Goal: Information Seeking & Learning: Learn about a topic

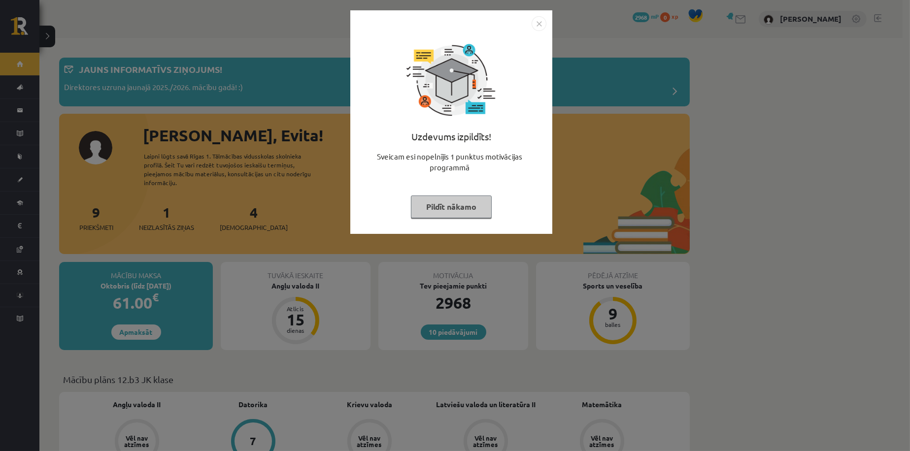
click at [433, 211] on button "Pildīt nākamo" at bounding box center [451, 207] width 81 height 23
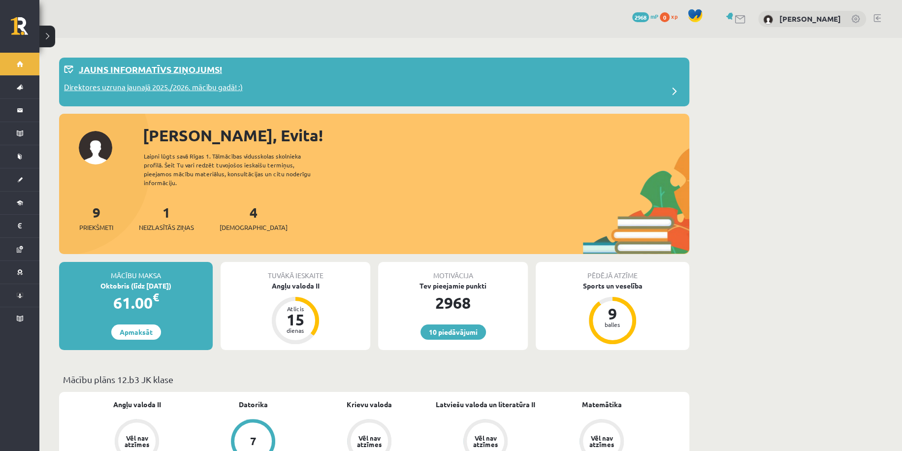
click at [199, 83] on p "Direktores uzruna jaunajā 2025./2026. mācību gadā! :)" at bounding box center [153, 89] width 179 height 14
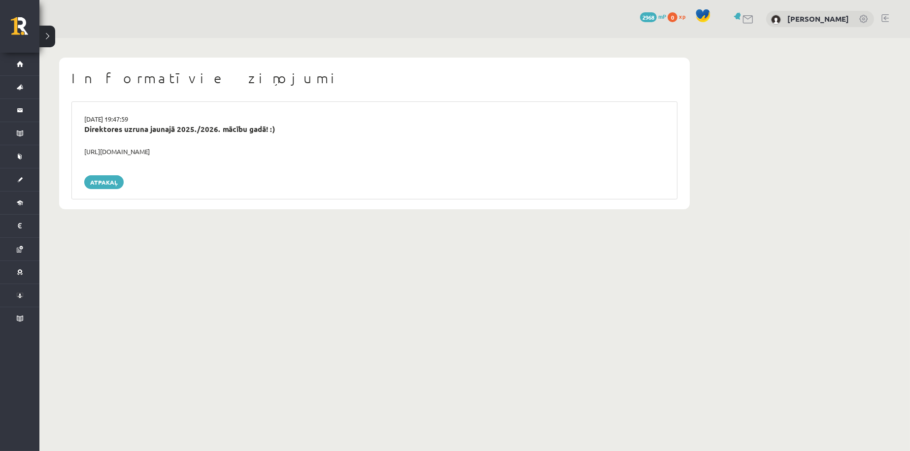
drag, startPoint x: 209, startPoint y: 152, endPoint x: 84, endPoint y: 146, distance: 125.8
click at [84, 147] on div "[URL][DOMAIN_NAME]" at bounding box center [374, 152] width 595 height 10
copy div "[URL][DOMAIN_NAME]"
click at [357, 142] on div "Direktores uzruna jaunajā 2025./2026. mācību gadā! :)" at bounding box center [374, 135] width 595 height 23
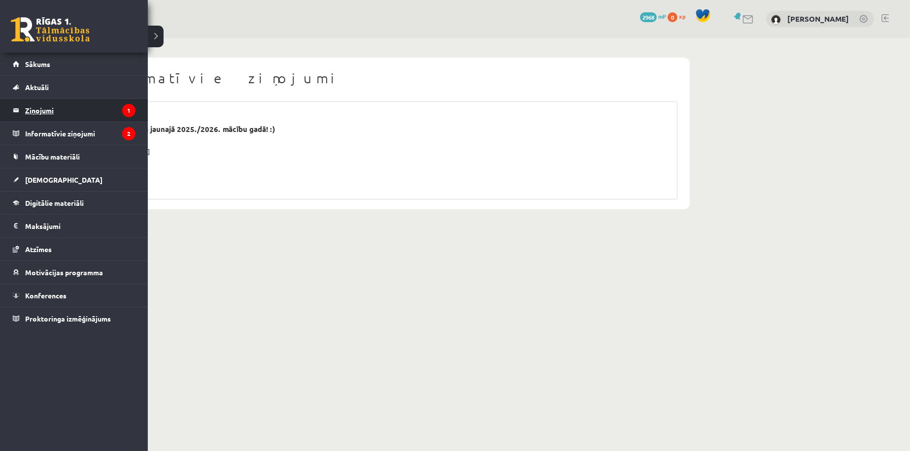
click at [41, 116] on legend "Ziņojumi 1" at bounding box center [80, 110] width 110 height 23
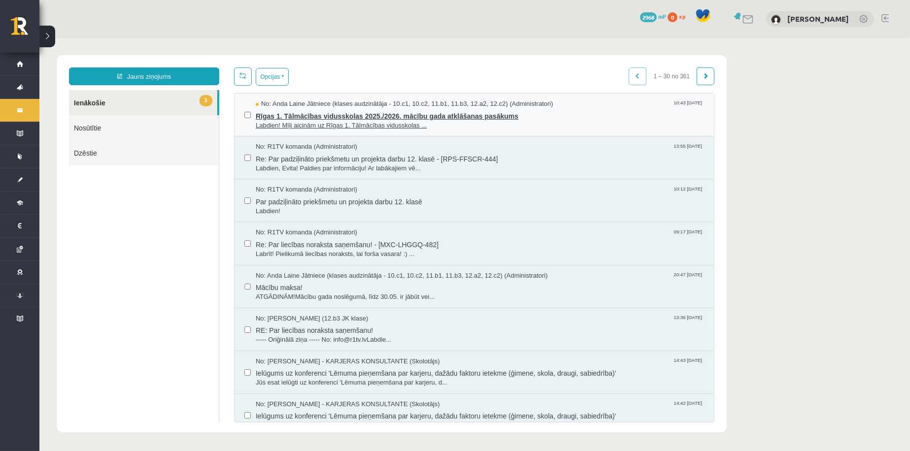
click at [334, 128] on span "Labdien! Mīļi aicinām uz Rīgas 1. Tālmācības vidusskolas ..." at bounding box center [480, 125] width 448 height 9
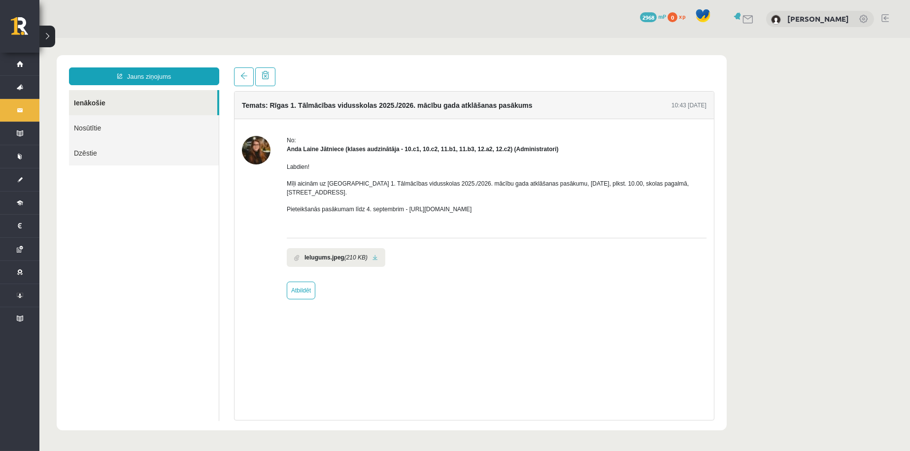
click at [112, 101] on link "Ienākošie" at bounding box center [143, 102] width 148 height 25
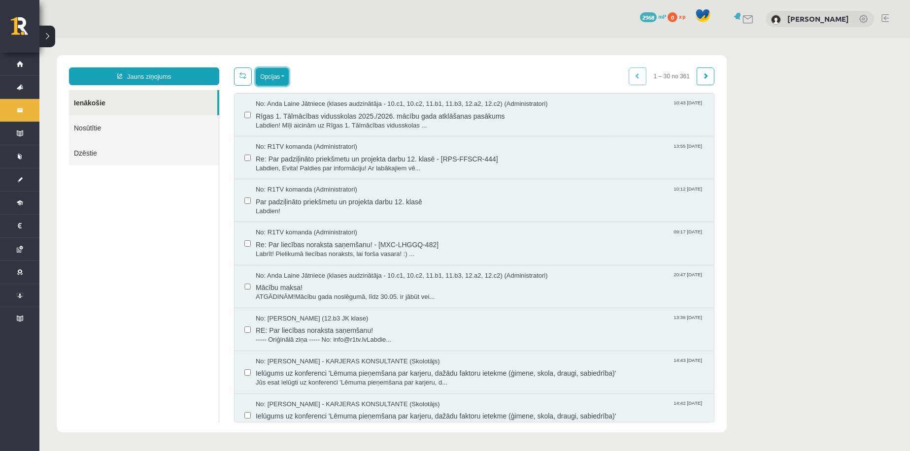
click at [273, 80] on button "Opcijas" at bounding box center [272, 77] width 33 height 18
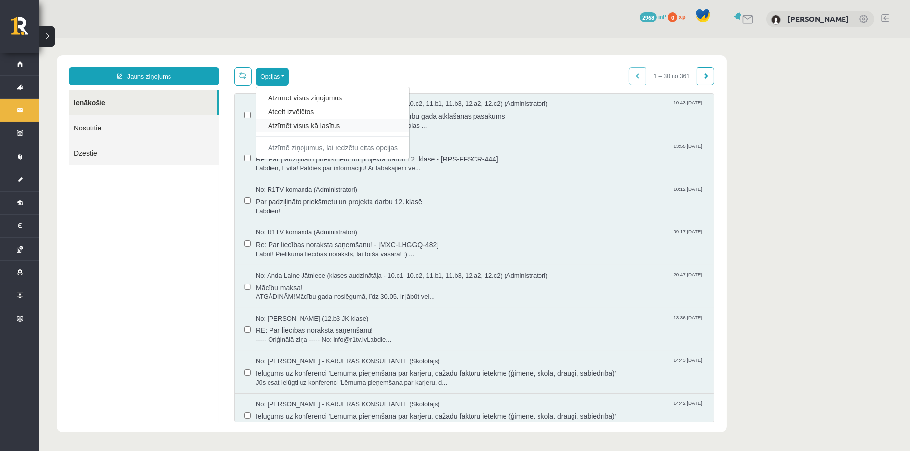
click at [288, 124] on link "Atzīmēt visus kā lasītus" at bounding box center [333, 126] width 130 height 10
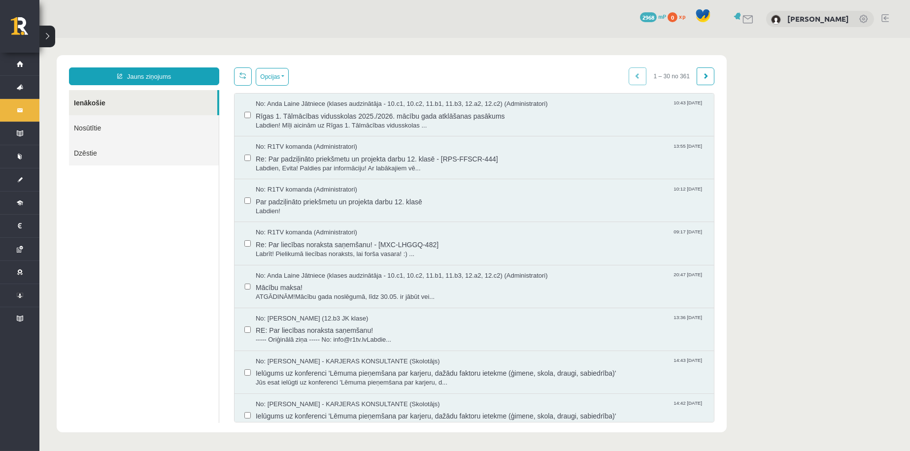
click at [128, 236] on ul "Ienākošie Nosūtītie Dzēstie" at bounding box center [144, 256] width 150 height 333
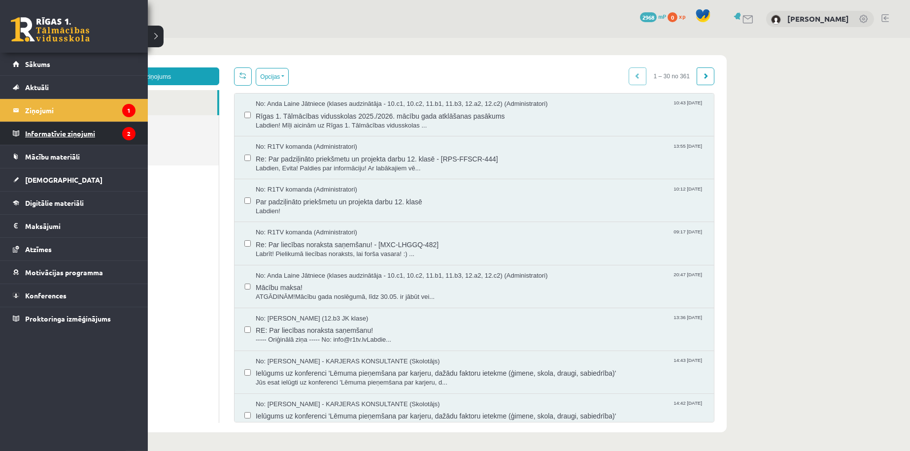
click at [41, 128] on legend "Informatīvie ziņojumi 2" at bounding box center [80, 133] width 110 height 23
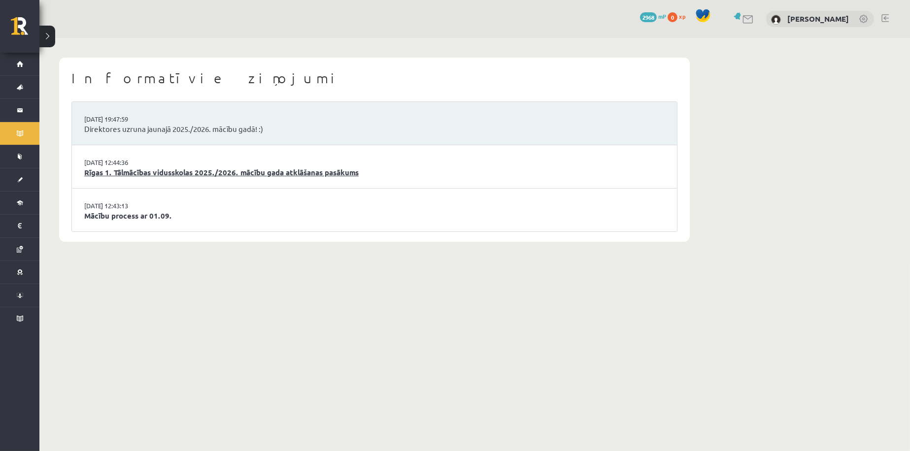
click at [172, 172] on link "Rīgas 1. Tālmācības vidusskolas 2025./2026. mācību gada atklāšanas pasākums" at bounding box center [374, 172] width 580 height 11
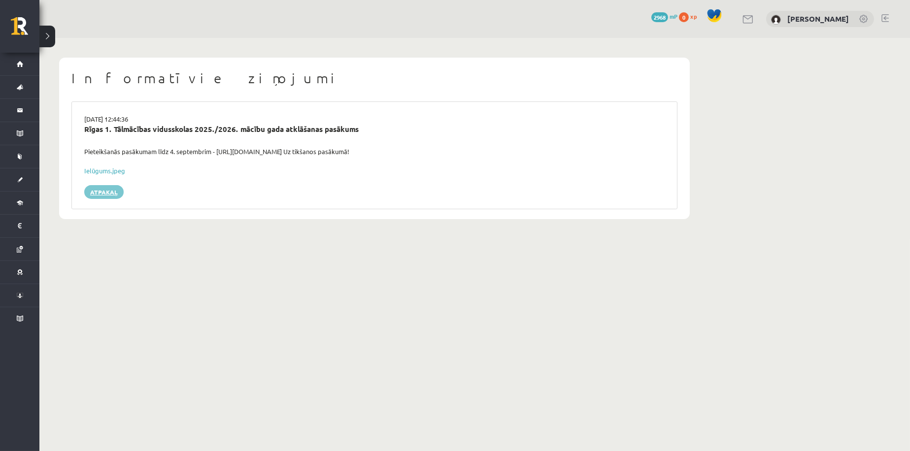
click at [104, 192] on link "Atpakaļ" at bounding box center [103, 192] width 39 height 14
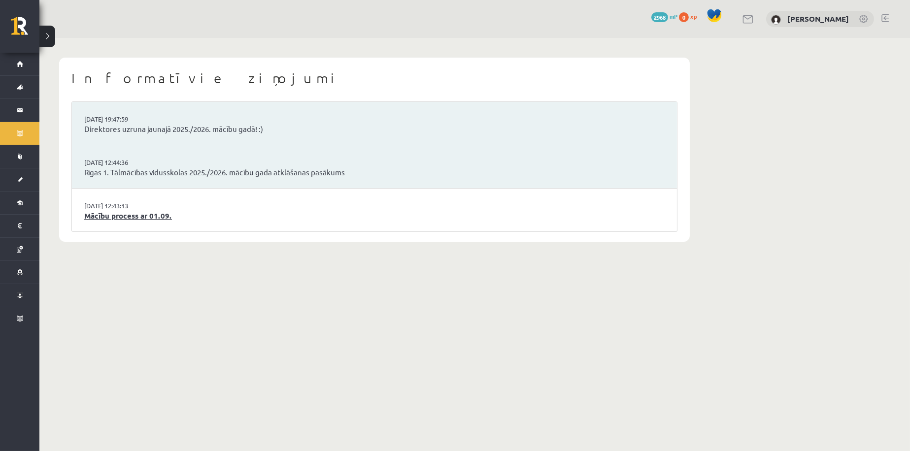
click at [148, 217] on link "Mācību process ar 01.09." at bounding box center [374, 215] width 580 height 11
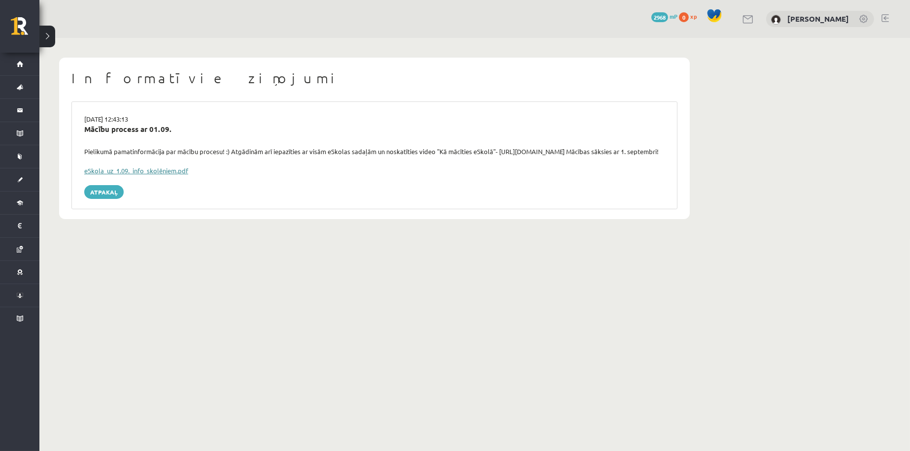
click at [149, 175] on link "eSkola_uz_1.09._info_skolēniem.pdf" at bounding box center [136, 170] width 104 height 8
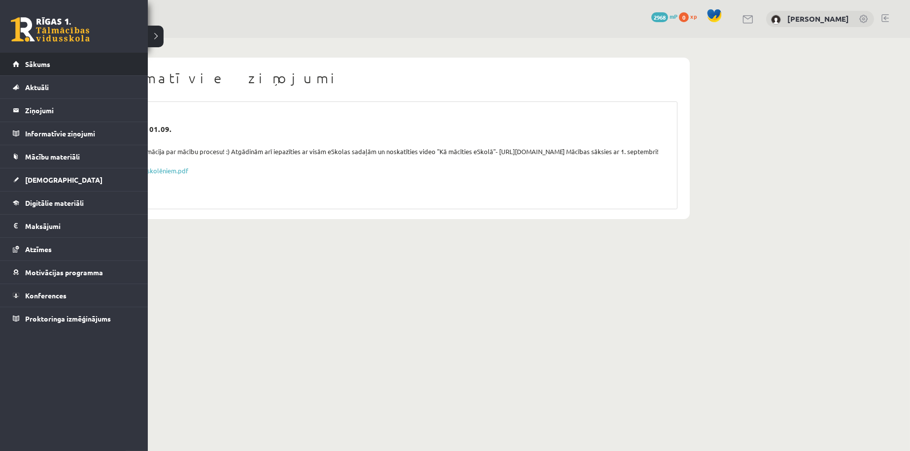
click at [11, 64] on li "Sākums" at bounding box center [74, 64] width 148 height 23
click at [57, 155] on span "Mācību materiāli" at bounding box center [52, 156] width 55 height 9
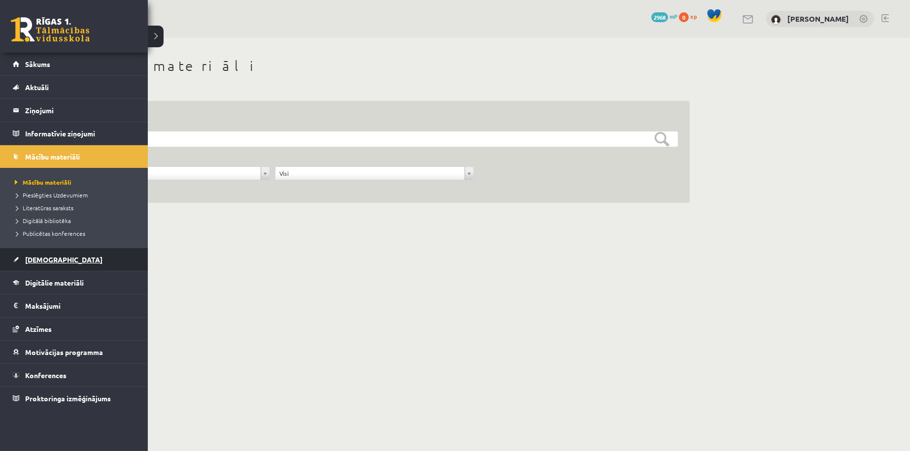
click at [41, 264] on link "[DEMOGRAPHIC_DATA]" at bounding box center [74, 259] width 123 height 23
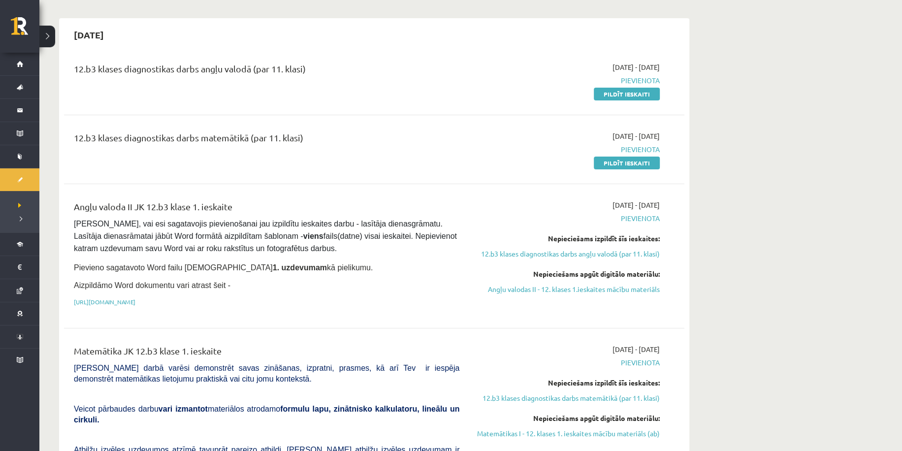
scroll to position [99, 0]
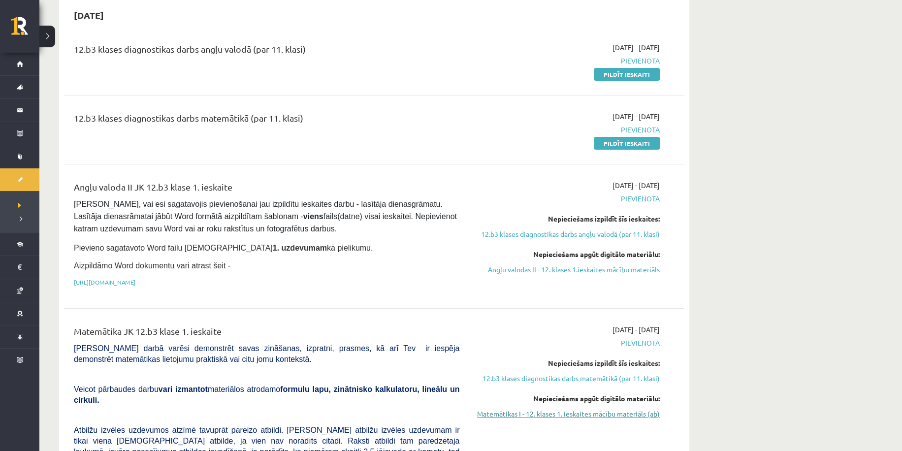
click at [596, 416] on link "Matemātikas I - 12. klases 1. ieskaites mācību materiāls (ab)" at bounding box center [567, 414] width 186 height 10
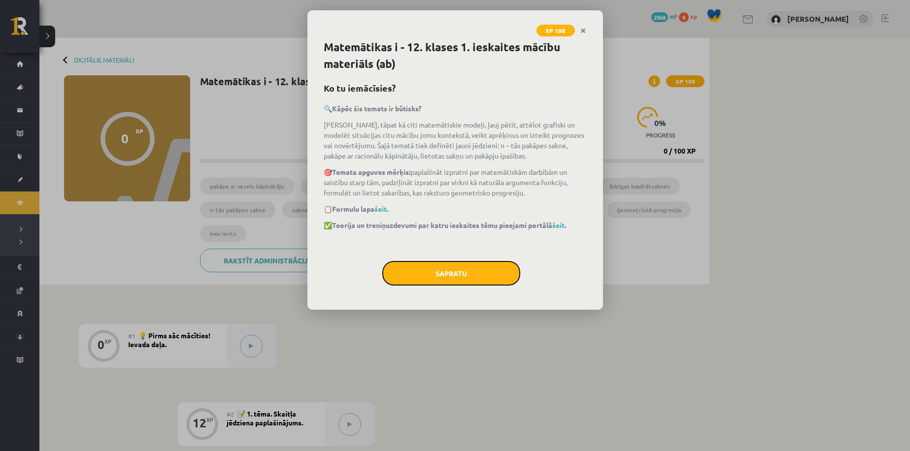
click at [433, 287] on div "Sapratu" at bounding box center [455, 277] width 262 height 32
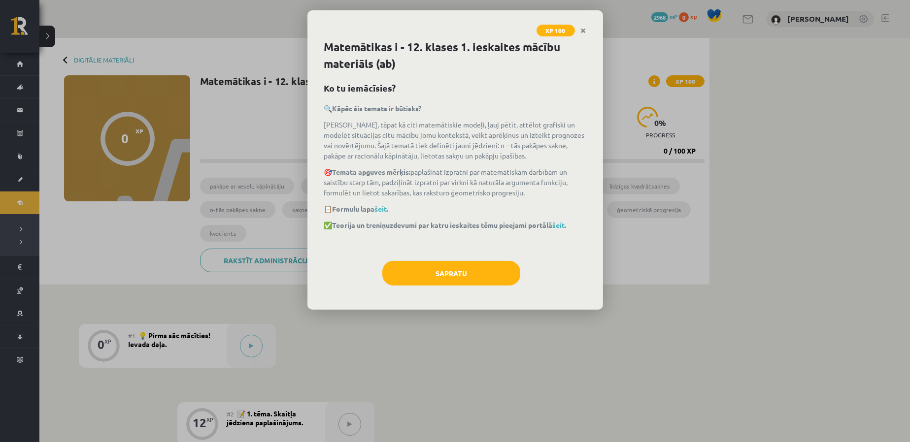
click at [439, 245] on div "🔍 Kāpēc šis temats ir būtisks? Virknes, tāpat kā citi matemātiskie modeļi, ļauj…" at bounding box center [455, 177] width 262 height 148
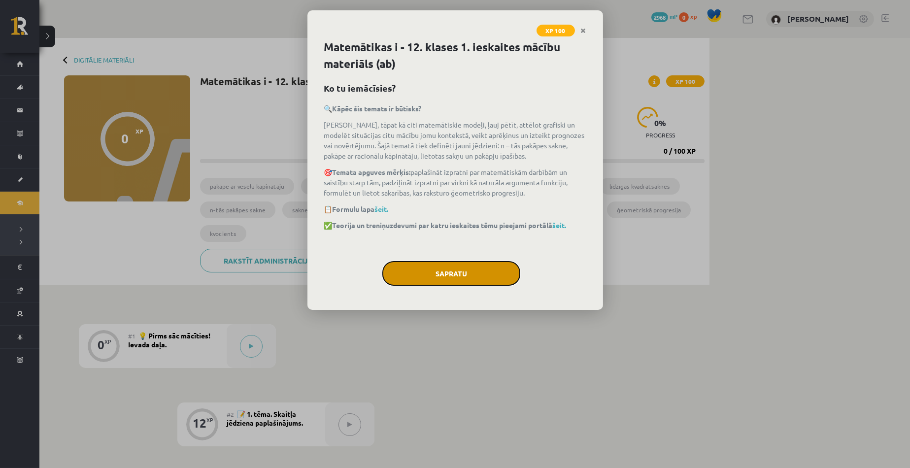
click at [424, 272] on button "Sapratu" at bounding box center [451, 273] width 138 height 25
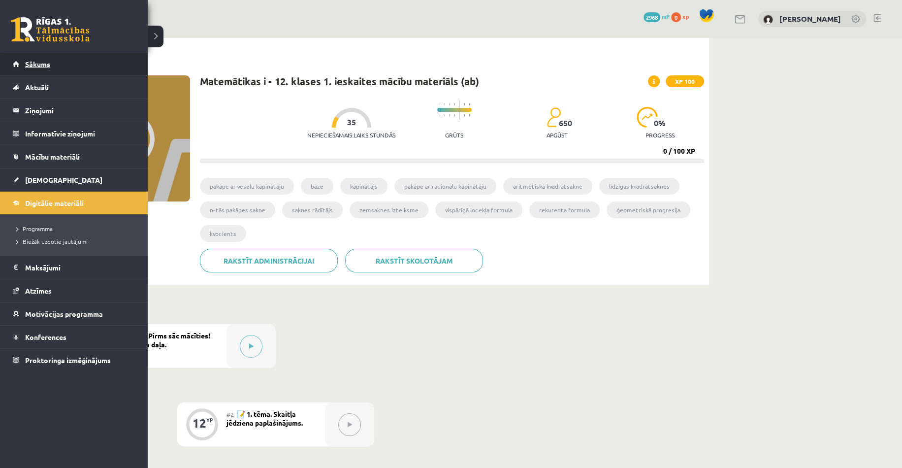
click at [24, 64] on link "Sākums" at bounding box center [74, 64] width 123 height 23
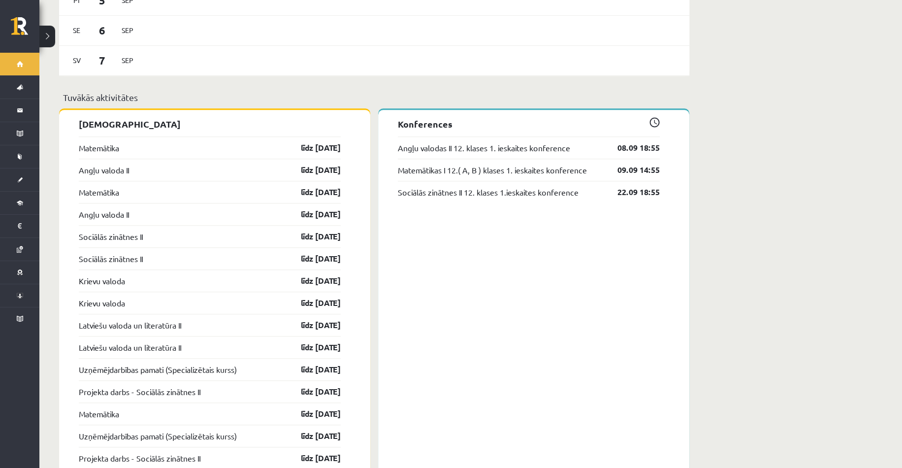
scroll to position [713, 0]
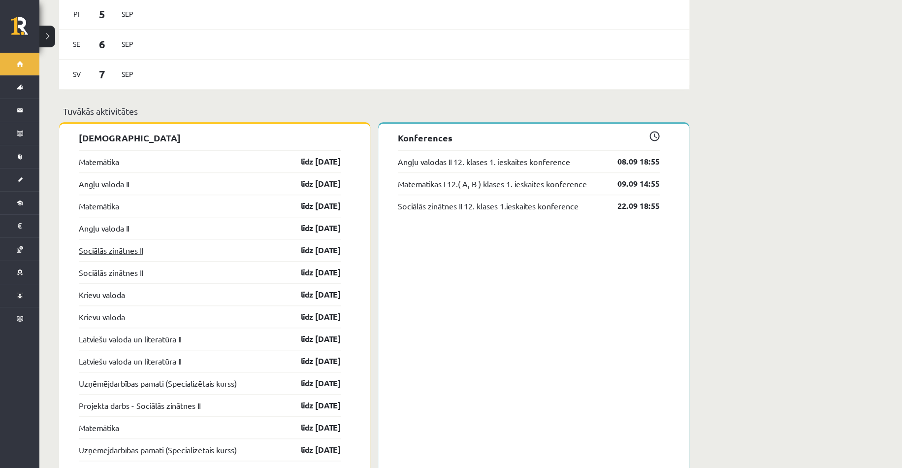
click at [101, 244] on link "Sociālās zinātnes II" at bounding box center [111, 250] width 64 height 12
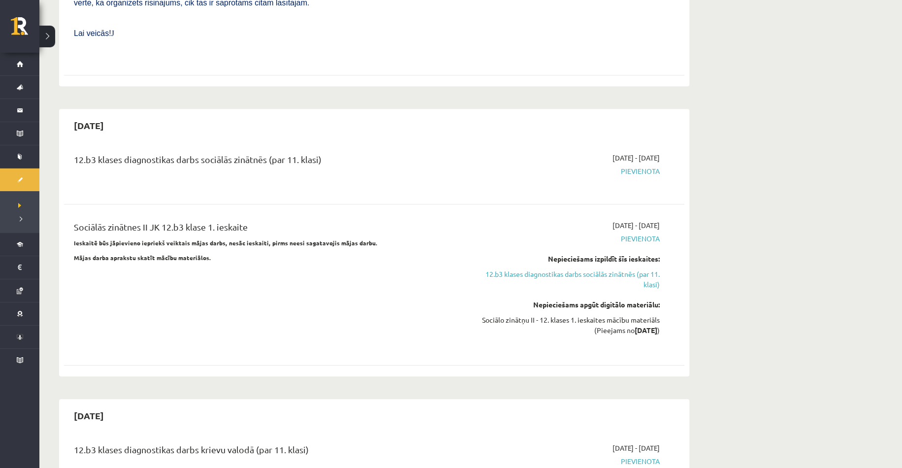
scroll to position [739, 0]
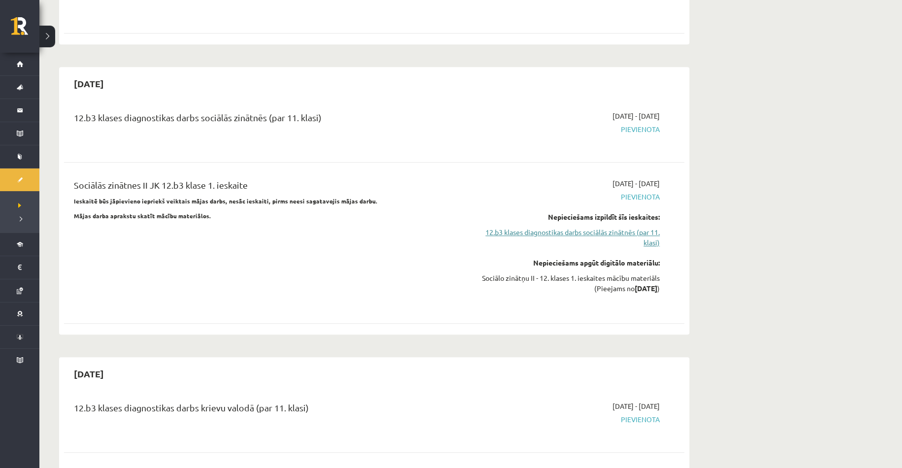
click at [563, 227] on link "12.b3 klases diagnostikas darbs sociālās zinātnēs (par 11. klasi)" at bounding box center [567, 237] width 186 height 21
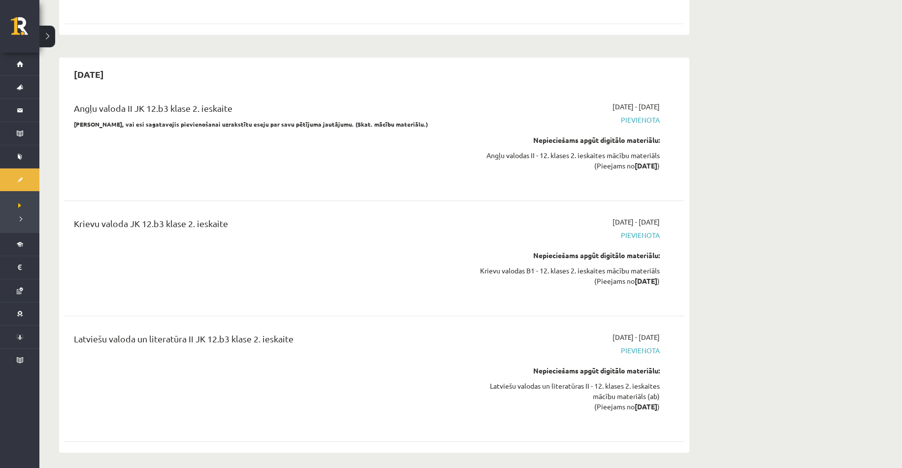
scroll to position [2737, 0]
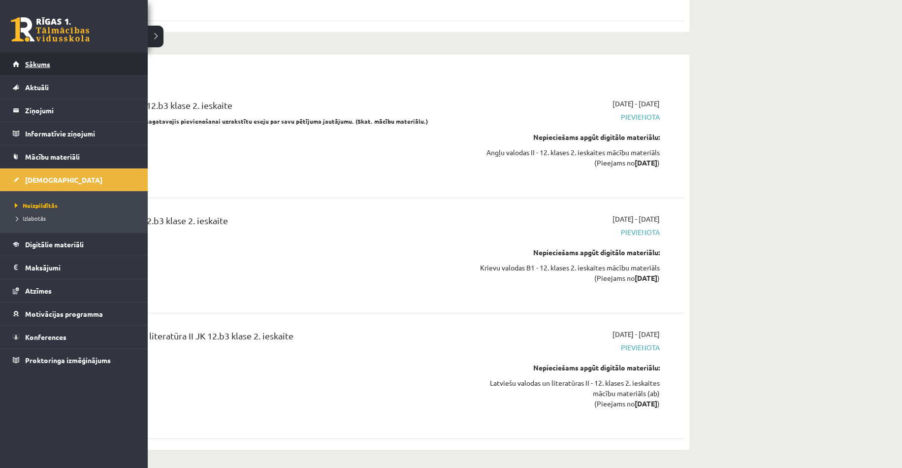
click at [29, 65] on span "Sākums" at bounding box center [37, 64] width 25 height 9
